Goal: Transaction & Acquisition: Book appointment/travel/reservation

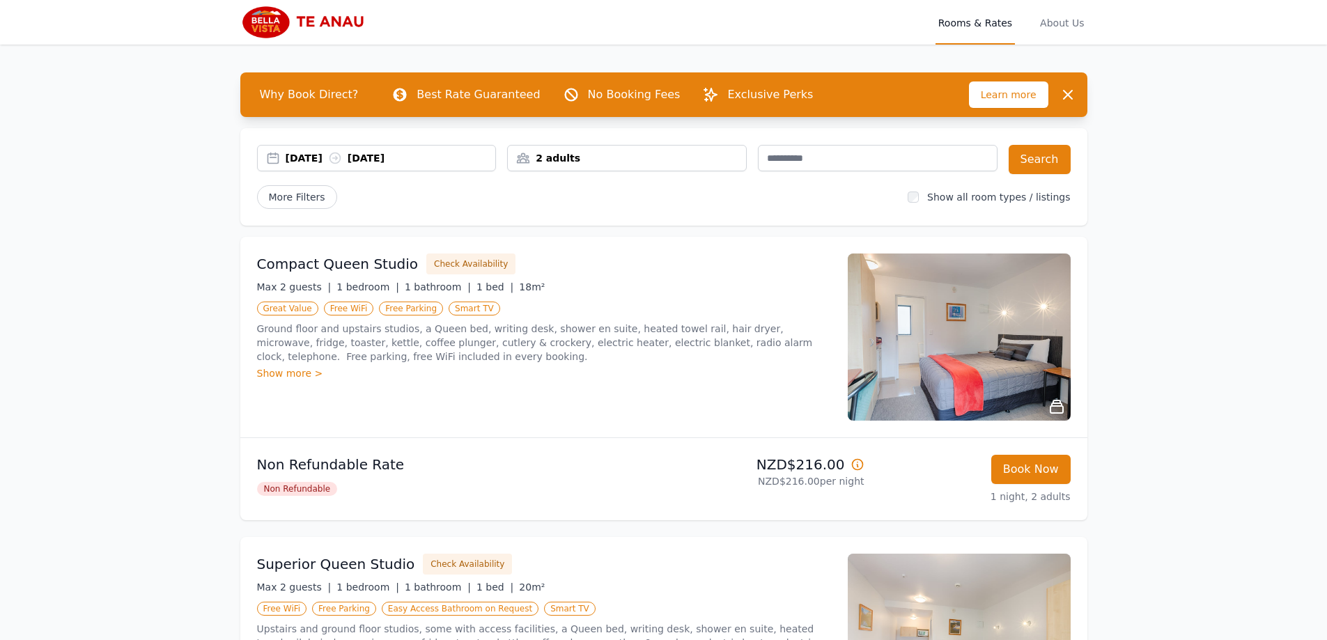
click at [322, 157] on div "[DATE] [DATE]" at bounding box center [391, 158] width 210 height 14
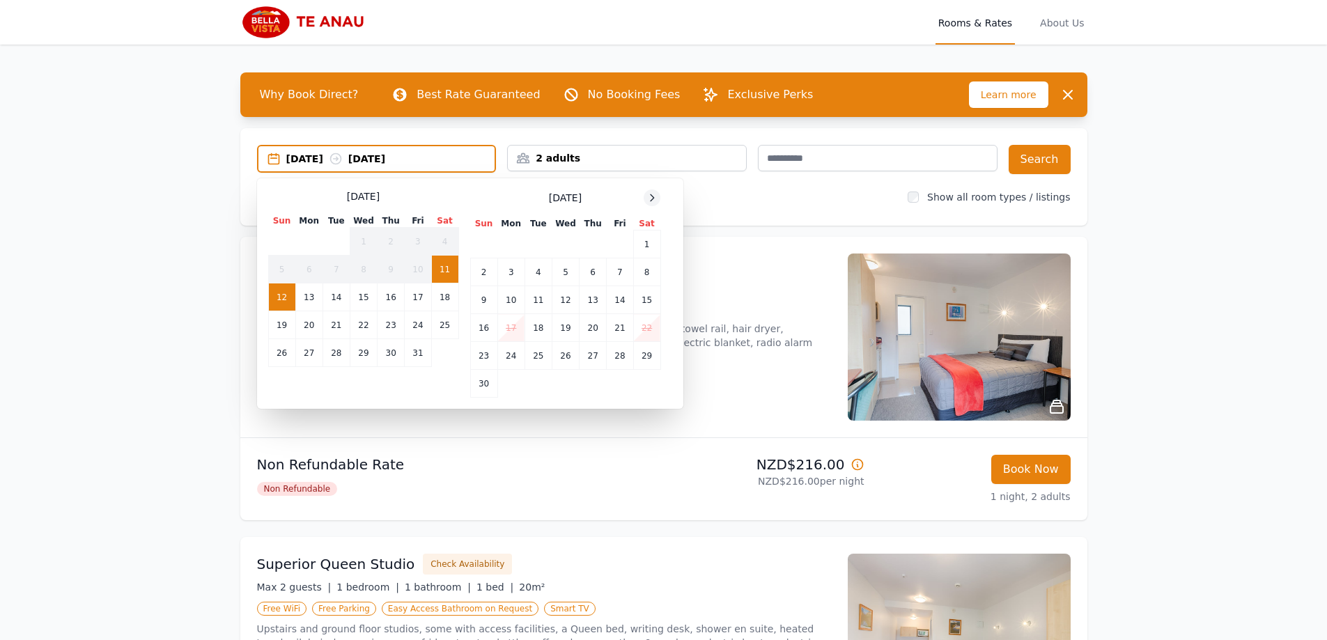
click at [652, 198] on icon at bounding box center [651, 197] width 11 height 11
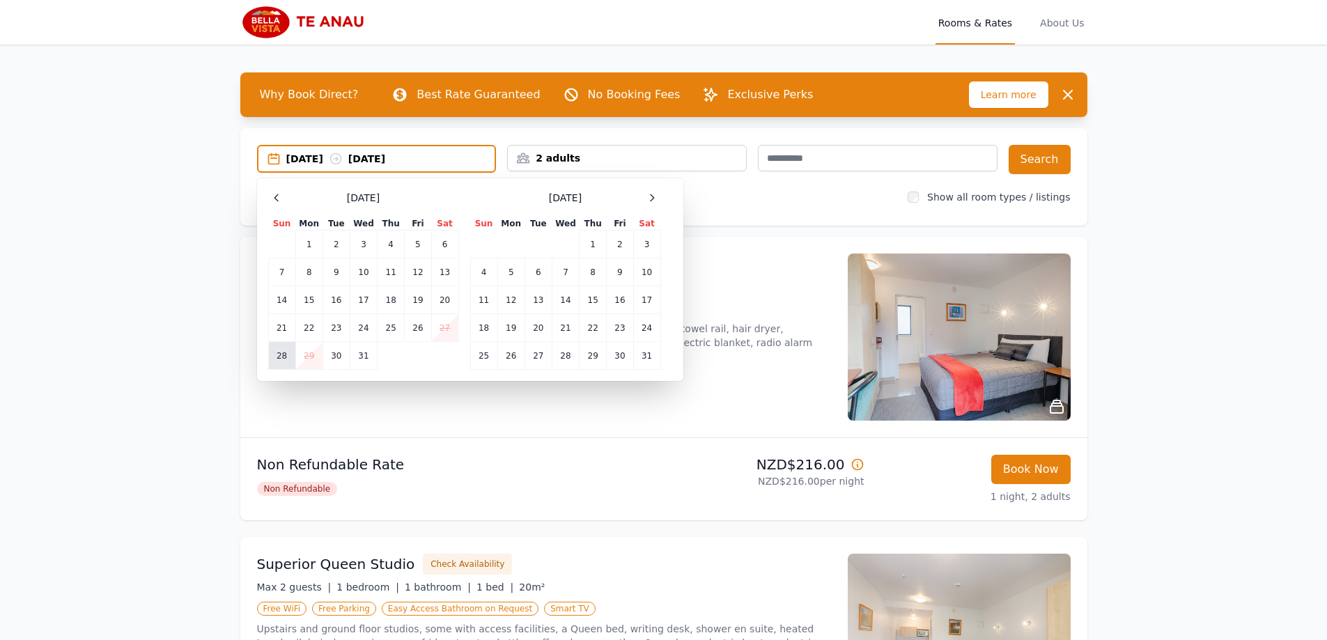
click at [283, 352] on td "28" at bounding box center [281, 356] width 27 height 28
click at [298, 352] on td "29" at bounding box center [308, 356] width 27 height 28
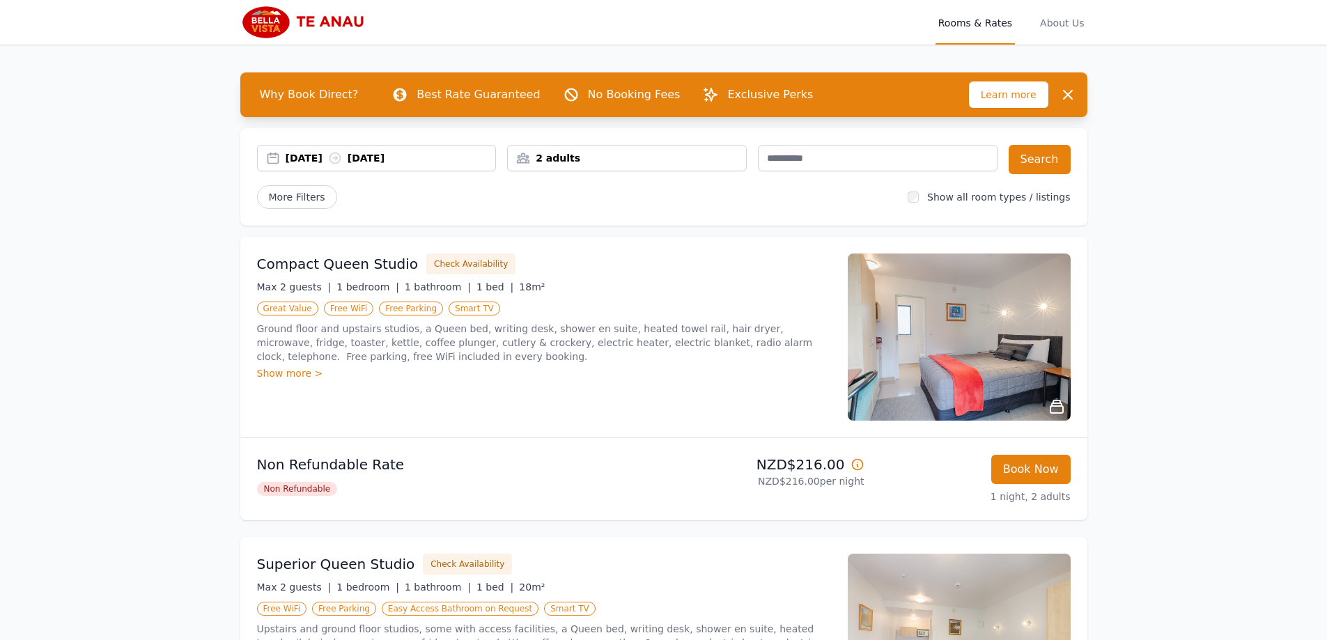
click at [569, 154] on div "2 adults" at bounding box center [627, 158] width 238 height 14
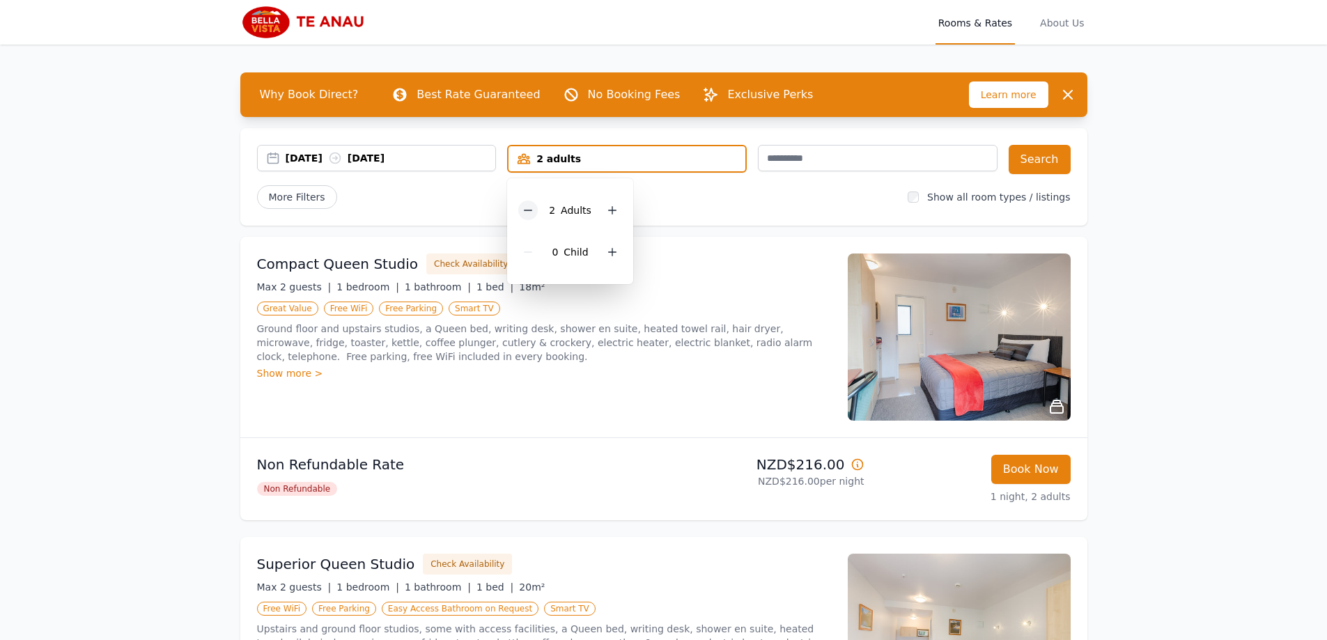
click at [530, 208] on icon at bounding box center [527, 210] width 11 height 11
click at [687, 196] on div "More Filters" at bounding box center [577, 197] width 640 height 24
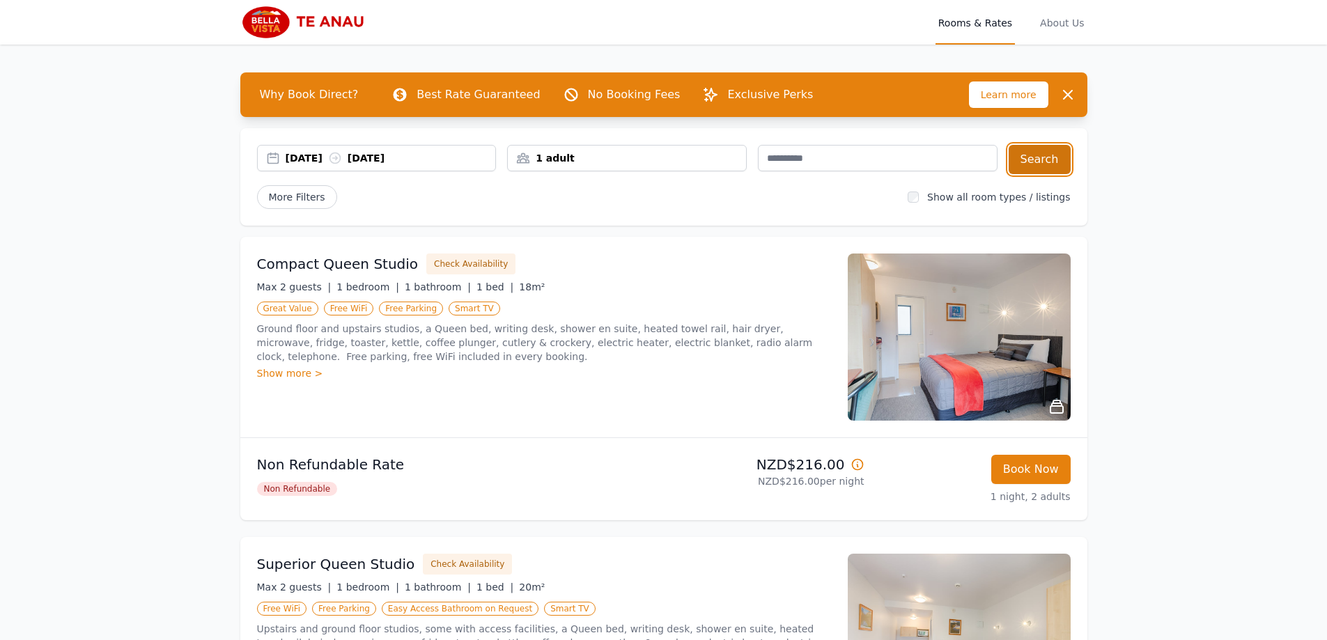
click at [1035, 164] on button "Search" at bounding box center [1039, 159] width 62 height 29
